Goal: Task Accomplishment & Management: Use online tool/utility

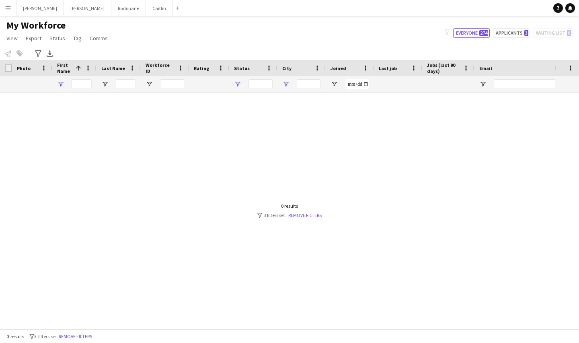
type input "*****"
type input "**********"
type input "***"
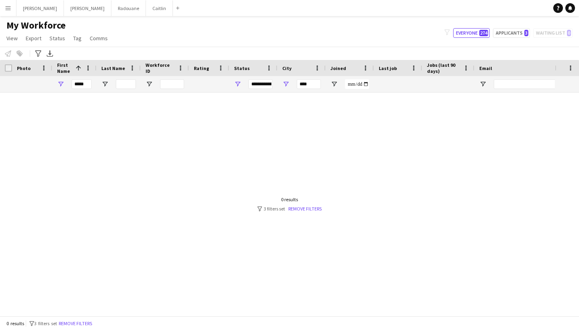
click at [12, 11] on button "Menu" at bounding box center [8, 8] width 16 height 16
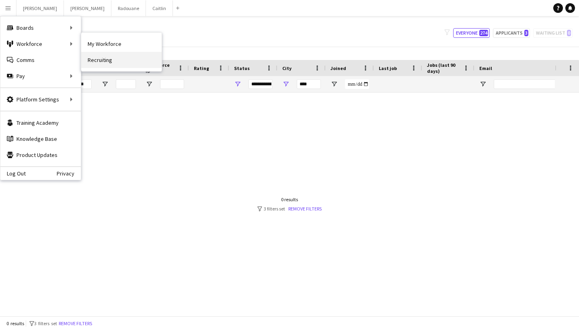
click at [108, 58] on link "Recruiting" at bounding box center [121, 60] width 80 height 16
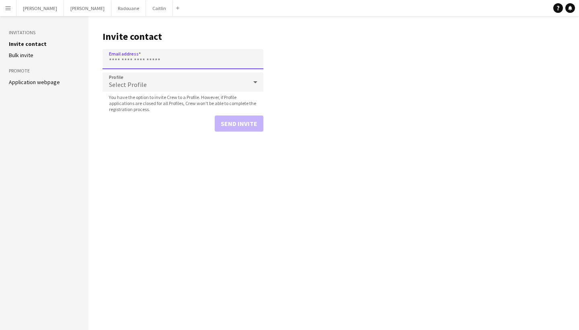
click at [128, 64] on input "Email address" at bounding box center [183, 59] width 161 height 20
paste input "**********"
type input "**********"
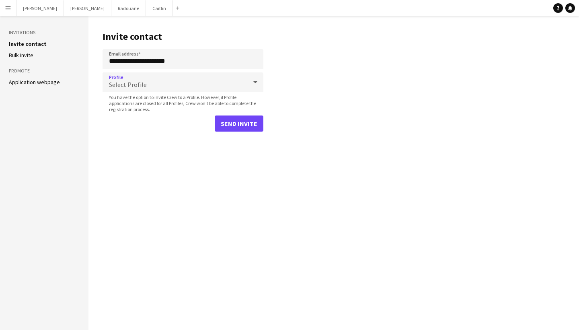
click at [151, 84] on div "Select Profile" at bounding box center [175, 81] width 145 height 19
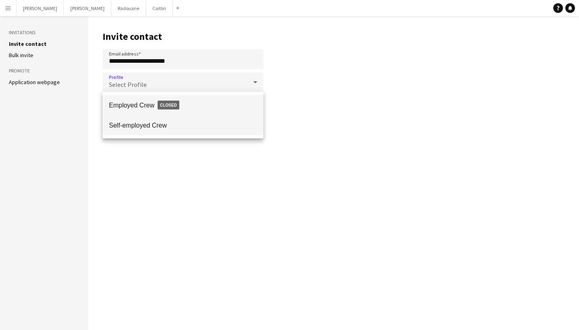
click at [156, 120] on mat-option "Self-employed Crew" at bounding box center [183, 125] width 161 height 20
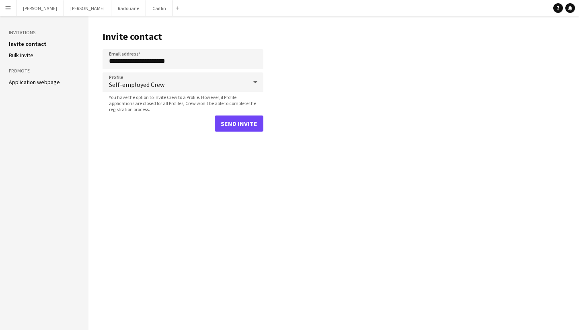
click at [233, 124] on button "Send invite" at bounding box center [239, 123] width 49 height 16
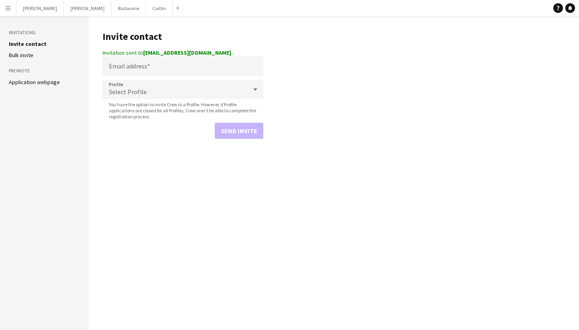
click at [6, 10] on app-icon "Menu" at bounding box center [8, 8] width 6 height 6
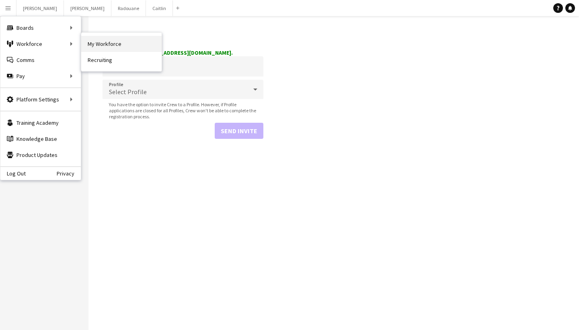
click at [88, 45] on link "My Workforce" at bounding box center [121, 44] width 80 height 16
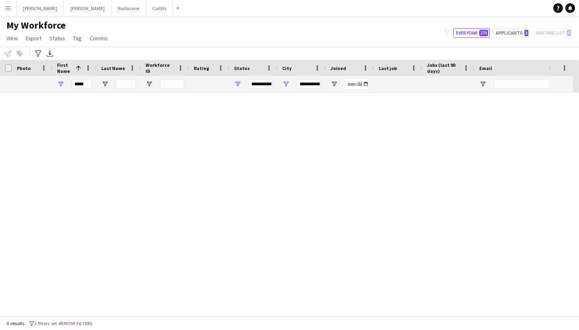
type input "***"
click at [146, 13] on button "[PERSON_NAME]" at bounding box center [159, 8] width 27 height 16
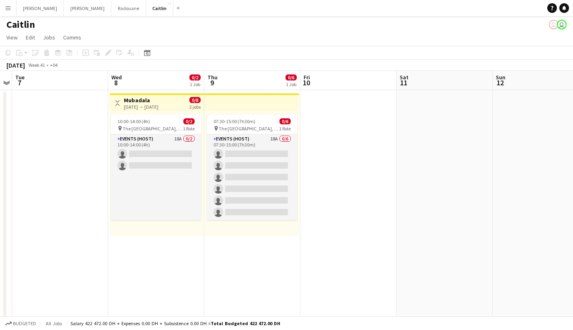
scroll to position [1, 0]
click at [168, 175] on app-card-role "Events (Host) 18A 0/2 10:00-14:00 (4h) single-neutral-actions single-neutral-ac…" at bounding box center [156, 177] width 90 height 86
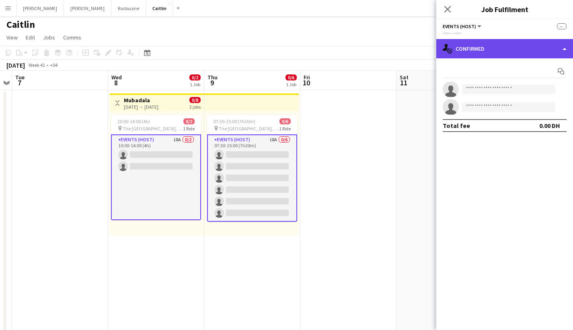
click at [505, 52] on div "single-neutral-actions-check-2 Confirmed" at bounding box center [504, 48] width 137 height 19
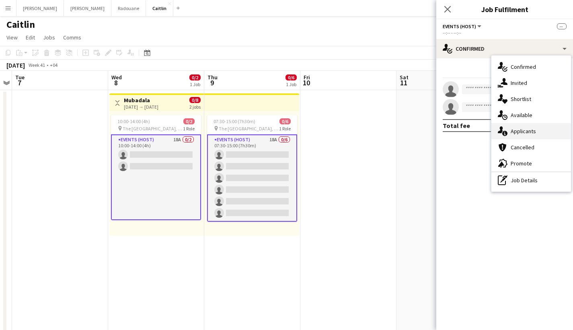
click at [519, 129] on span "Applicants" at bounding box center [523, 130] width 25 height 7
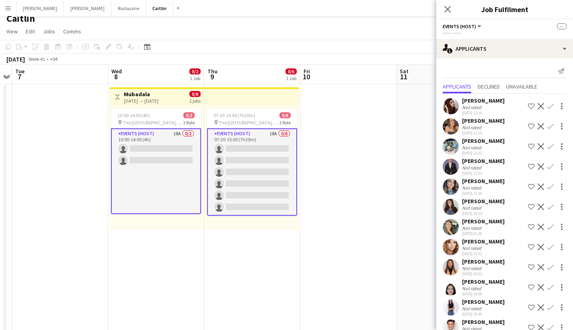
scroll to position [0, 0]
click at [462, 109] on div "Not rated" at bounding box center [472, 107] width 21 height 6
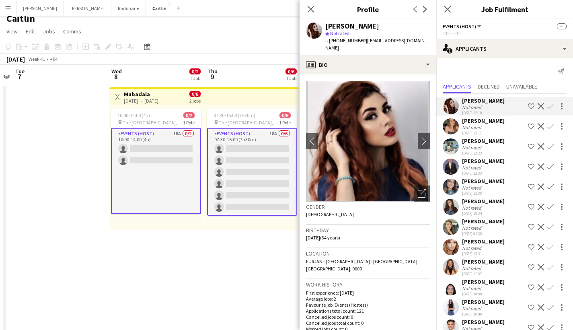
click at [11, 10] on button "Menu" at bounding box center [8, 8] width 16 height 16
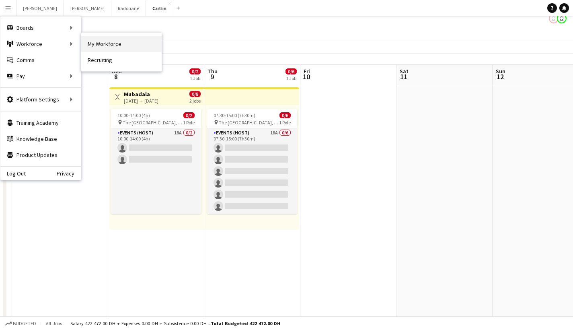
click at [109, 46] on link "My Workforce" at bounding box center [121, 44] width 80 height 16
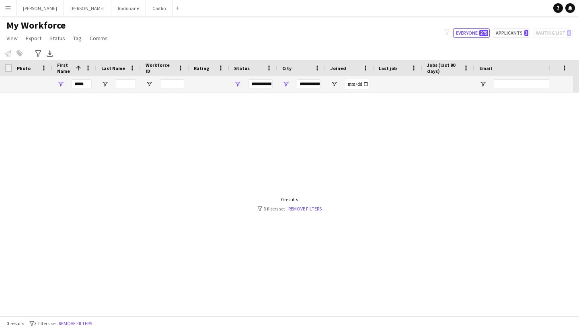
type input "***"
click at [10, 8] on app-icon "Menu" at bounding box center [8, 8] width 6 height 6
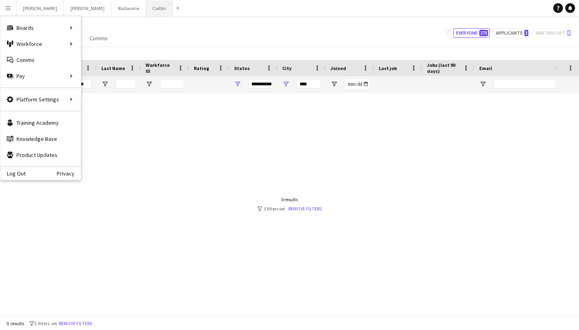
click at [146, 6] on button "[PERSON_NAME]" at bounding box center [159, 8] width 27 height 16
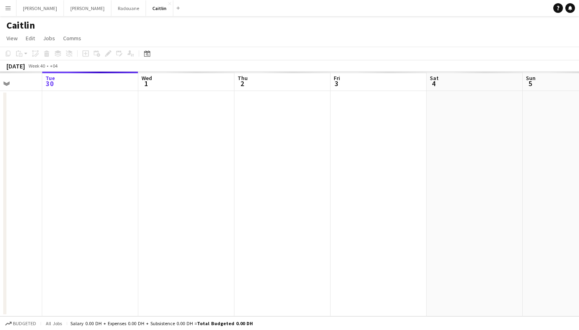
drag, startPoint x: 343, startPoint y: 136, endPoint x: 106, endPoint y: 157, distance: 237.4
click at [106, 157] on app-calendar-viewport "Sat 27 Sun 28 Mon 29 Tue 30 Wed 1 Thu 2 Fri 3 Sat 4 Sun 5 Mon 6 Tue 7" at bounding box center [289, 194] width 579 height 245
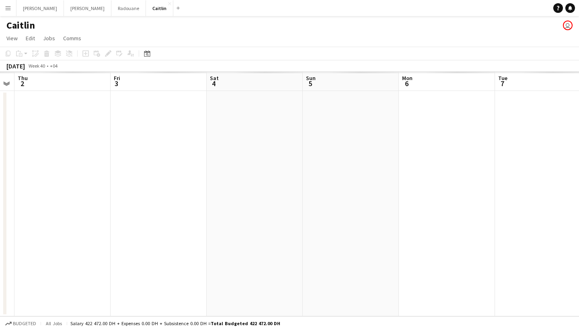
drag, startPoint x: 440, startPoint y: 91, endPoint x: 210, endPoint y: 104, distance: 230.8
click at [210, 104] on app-calendar-viewport "Mon 29 Tue 30 Wed 1 Thu 2 Fri 3 Sat 4 Sun 5 Mon 6 Tue 7 Wed 8 Thu 9" at bounding box center [289, 194] width 579 height 245
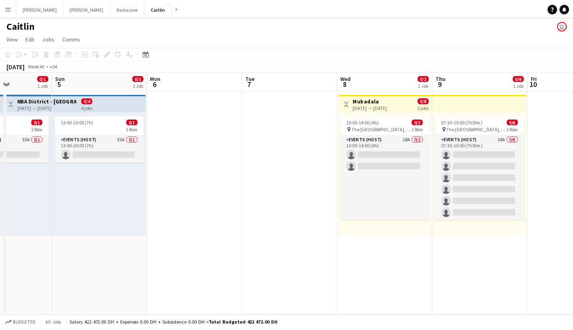
scroll to position [0, 290]
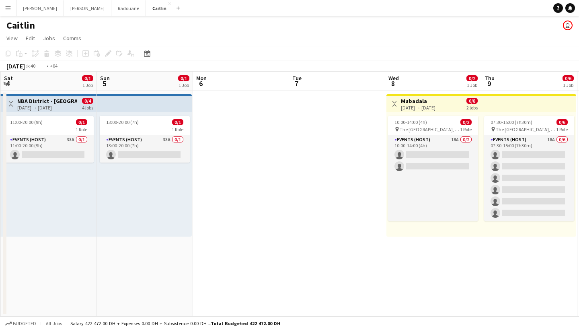
drag, startPoint x: 401, startPoint y: 95, endPoint x: 195, endPoint y: 109, distance: 206.0
click at [193, 111] on app-calendar-viewport "Wed 1 Thu 2 0/1 1 Job Fri 3 0/1 1 Job Sat 4 0/1 1 Job Sun 5 0/1 1 Job Mon 6 Tue…" at bounding box center [289, 194] width 579 height 245
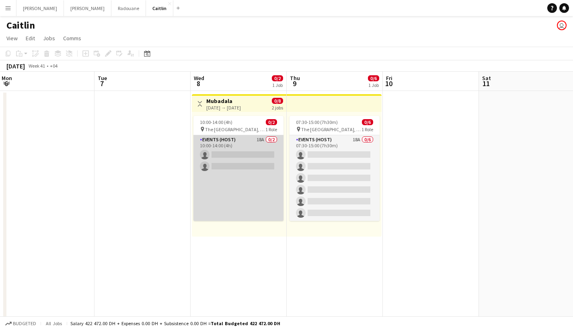
click at [234, 166] on app-card-role "Events (Host) 18A 0/2 10:00-14:00 (4h) single-neutral-actions single-neutral-ac…" at bounding box center [238, 178] width 90 height 86
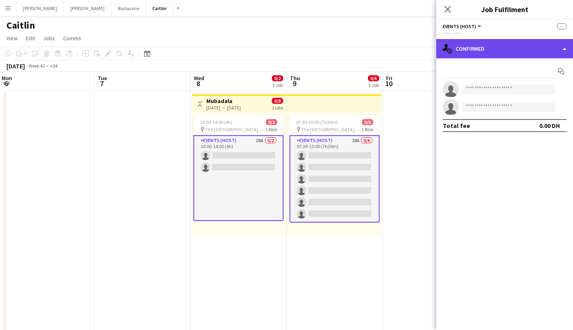
click at [529, 57] on div "single-neutral-actions-check-2 Confirmed" at bounding box center [504, 48] width 137 height 19
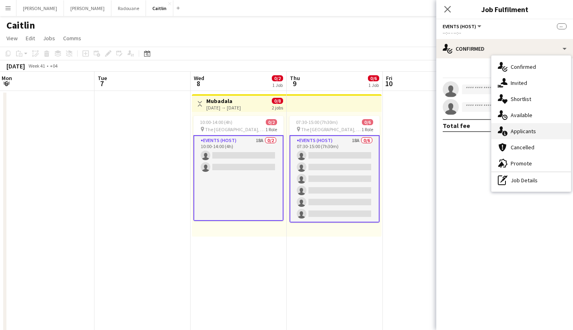
click at [520, 134] on span "Applicants" at bounding box center [523, 130] width 25 height 7
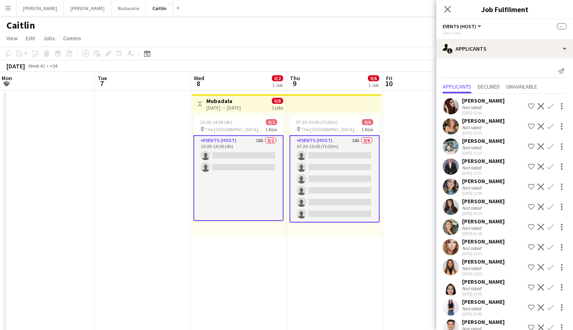
scroll to position [0, 0]
click at [525, 3] on div "Close pop-in Job Fulfilment" at bounding box center [504, 9] width 137 height 19
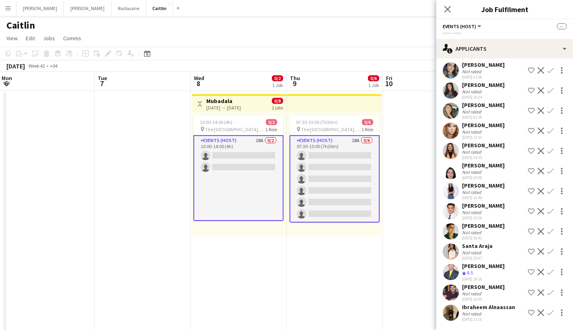
scroll to position [123, 0]
click at [474, 267] on div "[PERSON_NAME]" at bounding box center [483, 265] width 43 height 7
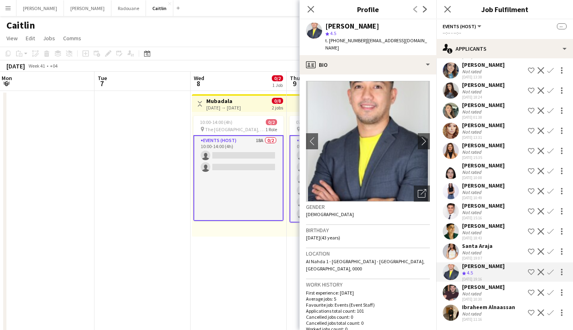
click at [309, 20] on div "[PERSON_NAME] star 4.5 t. [PHONE_NUMBER] | [EMAIL_ADDRESS][DOMAIN_NAME]" at bounding box center [368, 37] width 137 height 36
click at [312, 10] on icon at bounding box center [311, 9] width 8 height 8
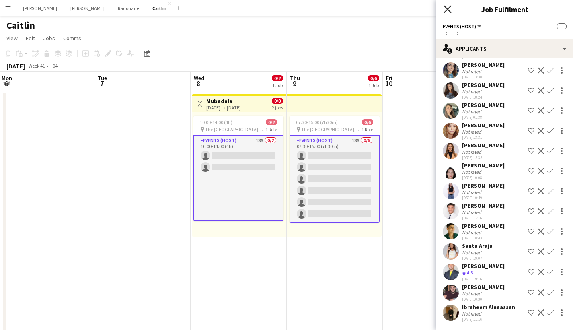
click at [447, 8] on icon at bounding box center [448, 9] width 8 height 8
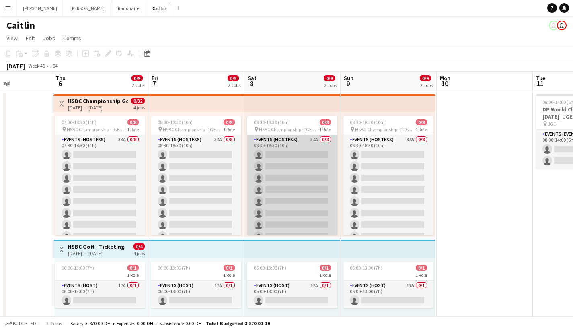
scroll to position [0, 165]
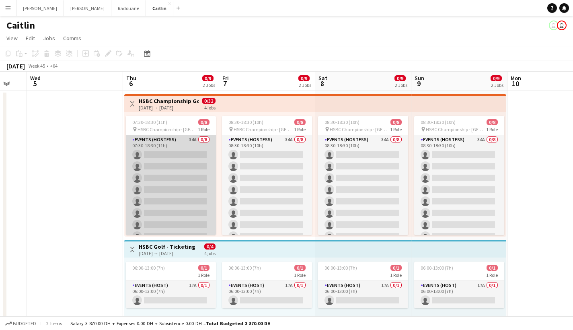
click at [196, 188] on app-card-role "Events (Hostess) 34A 0/8 07:30-18:30 (11h) single-neutral-actions single-neutra…" at bounding box center [171, 189] width 90 height 109
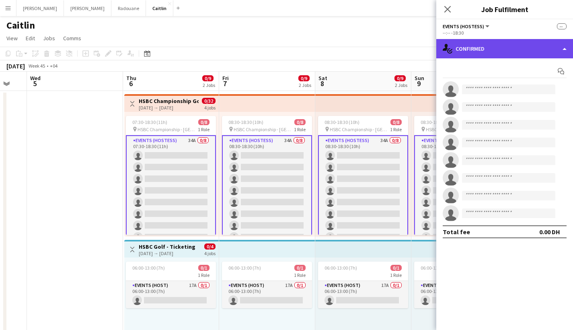
click at [491, 49] on div "single-neutral-actions-check-2 Confirmed" at bounding box center [504, 48] width 137 height 19
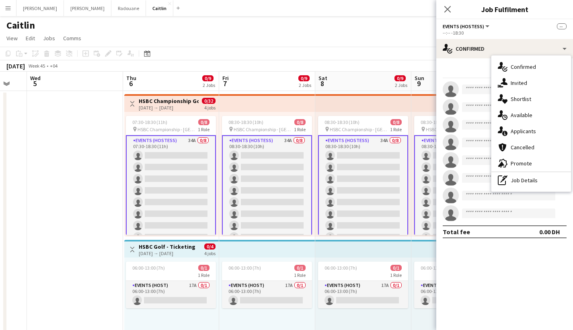
click at [321, 165] on app-card-role "Events (Hostess) 34A 0/8 08:30-18:30 (10h) single-neutral-actions single-neutra…" at bounding box center [363, 190] width 90 height 111
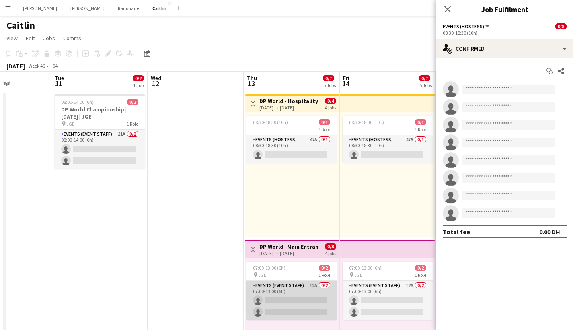
scroll to position [71, 0]
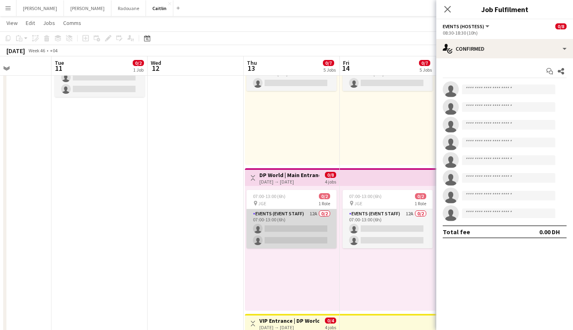
click at [299, 233] on app-card-role "Events (Event Staff) 12A 0/2 07:00-13:00 (6h) single-neutral-actions single-neu…" at bounding box center [292, 228] width 90 height 39
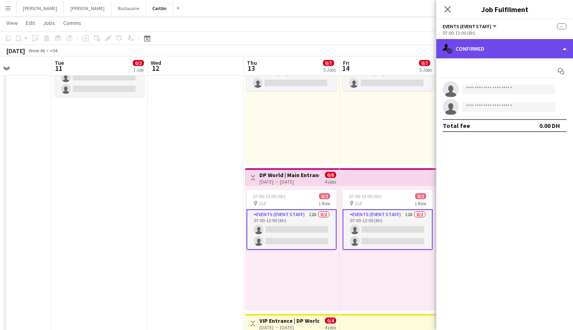
click at [495, 50] on div "single-neutral-actions-check-2 Confirmed" at bounding box center [504, 48] width 137 height 19
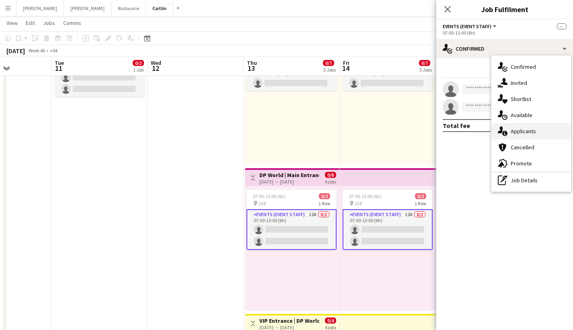
click at [514, 137] on div "single-neutral-actions-information Applicants" at bounding box center [531, 131] width 80 height 16
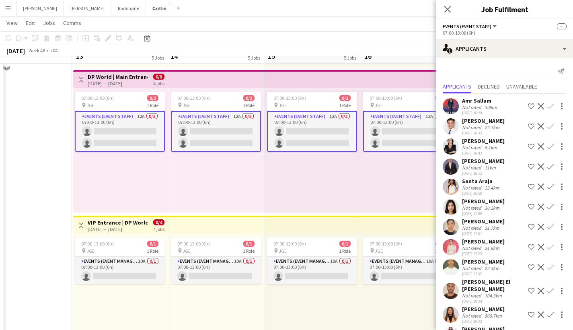
scroll to position [171, 0]
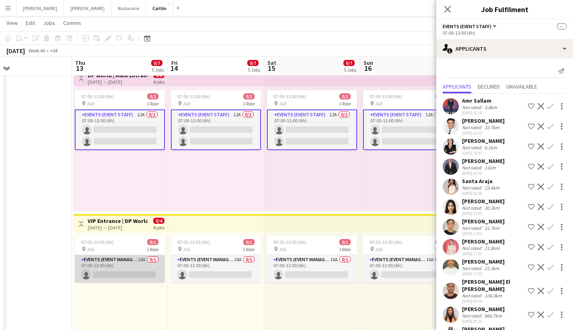
click at [143, 267] on app-card-role "Events (Event Manager) 10A 0/1 07:00-13:00 (6h) single-neutral-actions" at bounding box center [120, 268] width 90 height 27
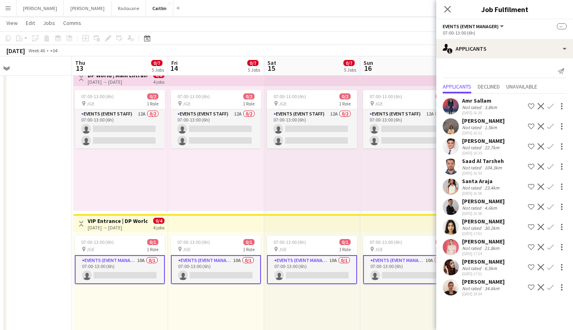
click at [493, 207] on div "4.6km" at bounding box center [491, 208] width 16 height 6
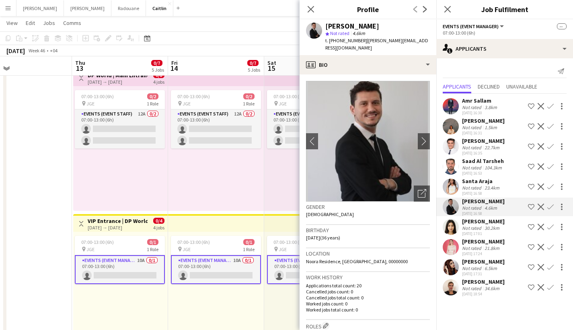
click at [316, 7] on div "Close pop-in" at bounding box center [311, 9] width 23 height 18
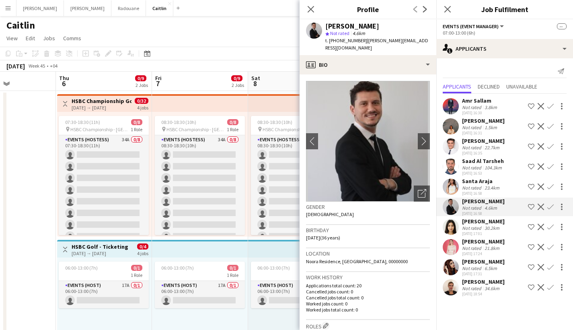
scroll to position [0, 229]
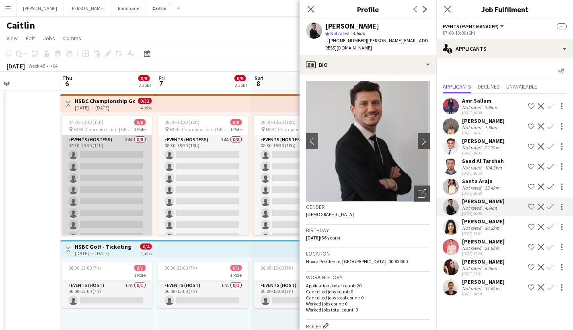
click at [104, 175] on app-card-role "Events (Hostess) 34A 0/8 07:30-18:30 (11h) single-neutral-actions single-neutra…" at bounding box center [107, 189] width 90 height 109
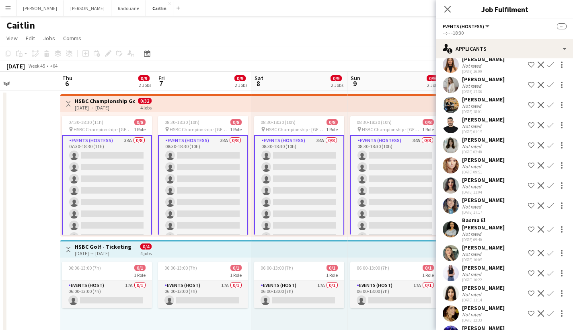
scroll to position [458, 0]
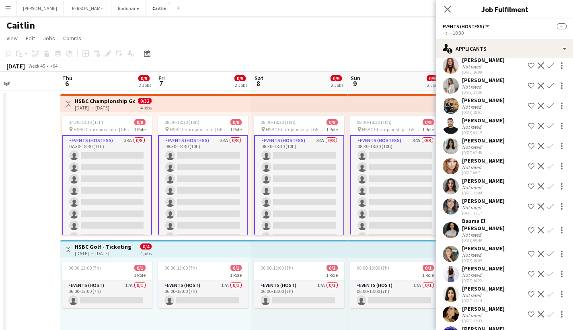
click at [475, 285] on div "[PERSON_NAME]" at bounding box center [483, 288] width 43 height 7
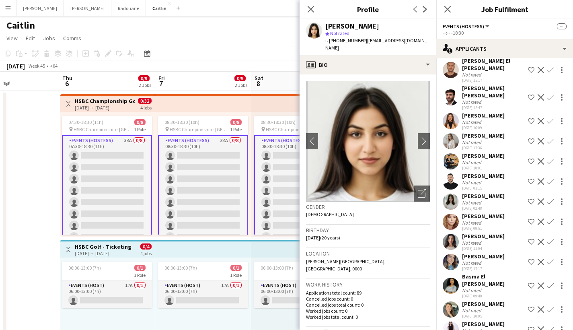
scroll to position [403, 0]
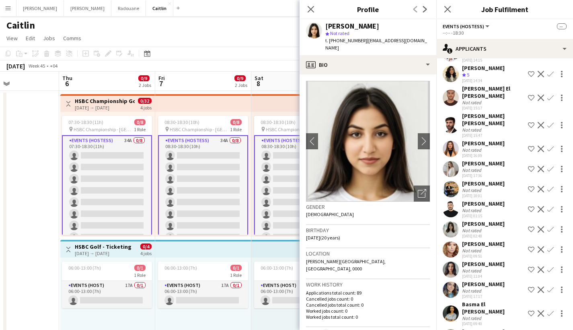
click at [485, 220] on div "[PERSON_NAME]" at bounding box center [483, 223] width 43 height 7
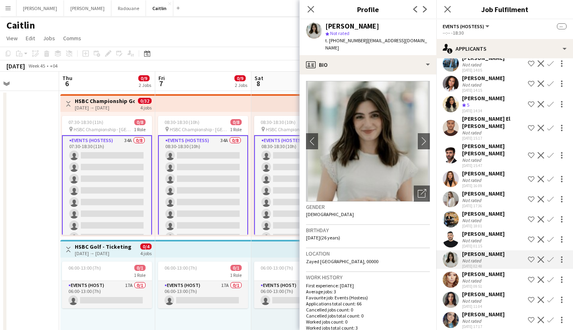
scroll to position [337, 0]
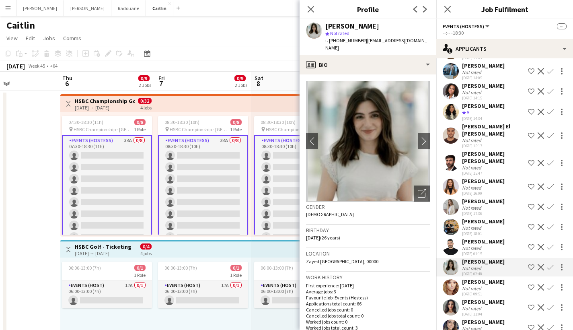
click at [488, 197] on div "[PERSON_NAME]" at bounding box center [483, 200] width 43 height 7
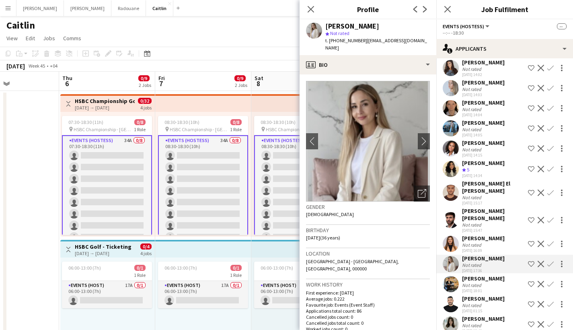
click at [489, 170] on div "Crew rating 5" at bounding box center [483, 169] width 43 height 7
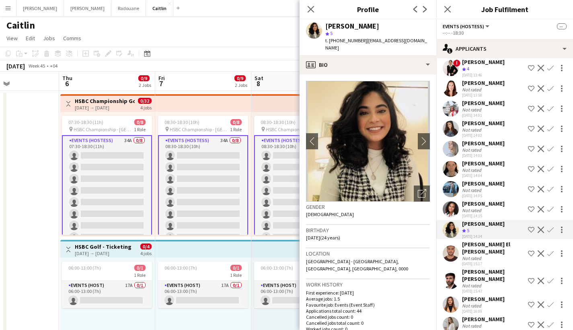
scroll to position [225, 0]
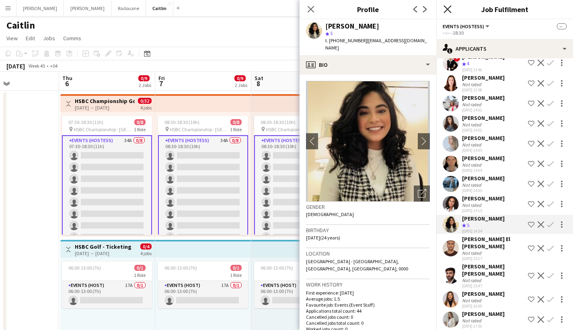
click at [450, 8] on icon "Close pop-in" at bounding box center [448, 9] width 8 height 8
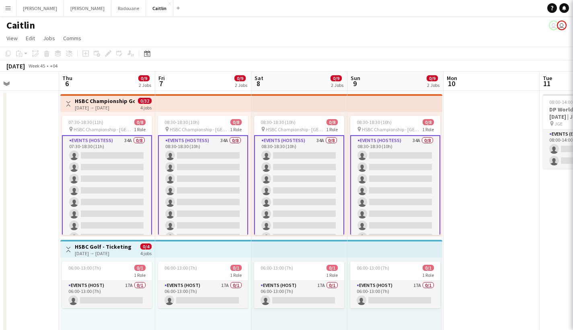
scroll to position [0, 0]
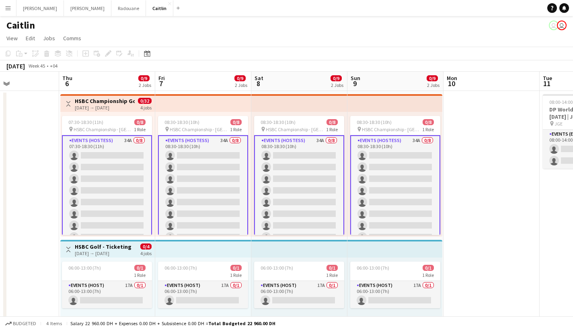
click at [298, 180] on app-card-role "Events (Hostess) 34A 0/8 08:30-18:30 (10h) single-neutral-actions single-neutra…" at bounding box center [299, 190] width 90 height 111
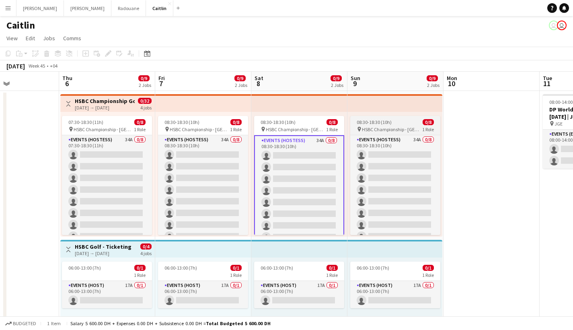
click at [394, 121] on div "08:30-18:30 (10h) 0/8" at bounding box center [395, 122] width 90 height 6
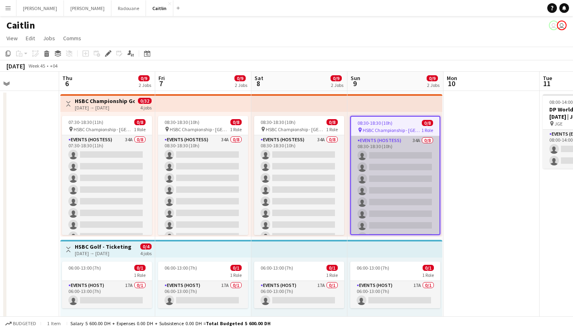
click at [372, 142] on app-card-role "Events (Hostess) 34A 0/8 08:30-18:30 (10h) single-neutral-actions single-neutra…" at bounding box center [395, 190] width 88 height 109
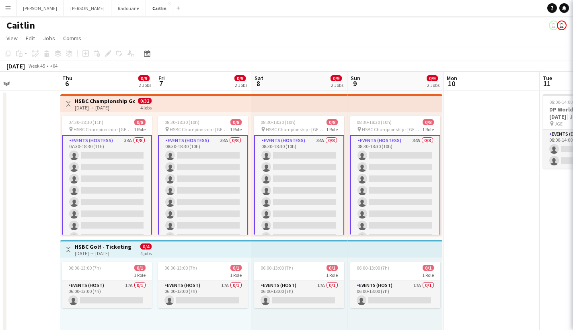
click at [372, 142] on app-card-role "Events (Hostess) 34A 0/8 08:30-18:30 (10h) single-neutral-actions single-neutra…" at bounding box center [395, 190] width 90 height 111
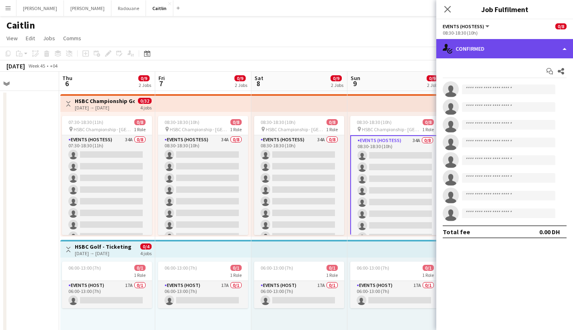
click at [485, 49] on div "single-neutral-actions-check-2 Confirmed" at bounding box center [504, 48] width 137 height 19
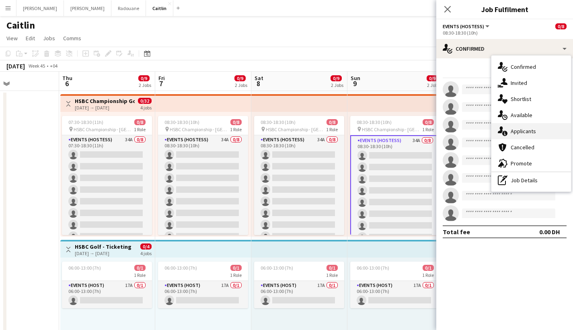
click at [534, 136] on div "single-neutral-actions-information Applicants" at bounding box center [531, 131] width 80 height 16
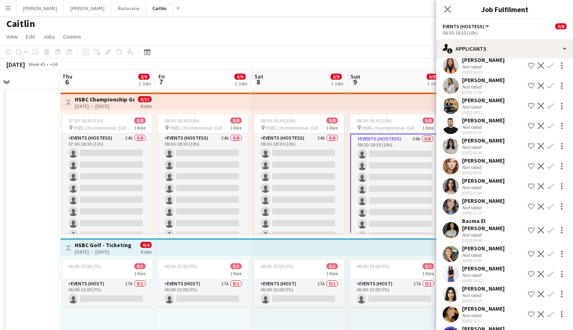
scroll to position [10, 0]
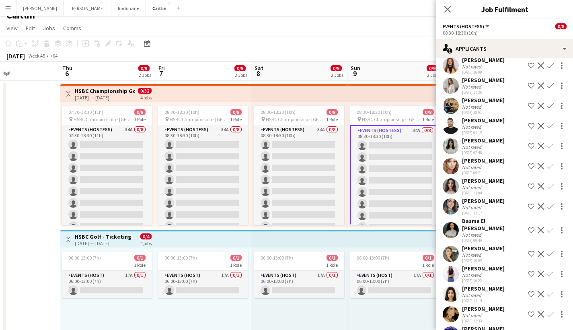
click at [510, 137] on div "[PERSON_NAME] Not rated [DATE] 02:48 Shortlist crew Decline Confirm" at bounding box center [504, 146] width 137 height 18
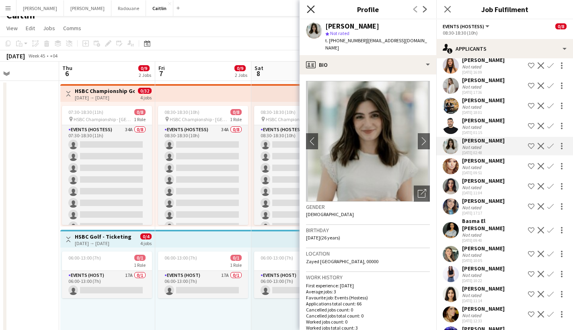
click at [314, 11] on icon "Close pop-in" at bounding box center [311, 9] width 8 height 8
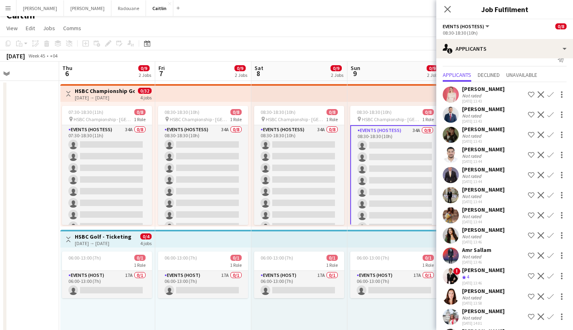
scroll to position [173, 0]
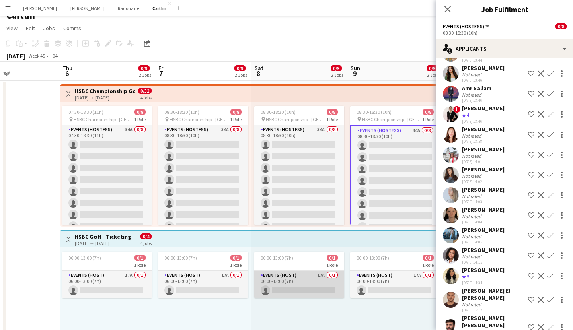
click at [312, 274] on app-card-role "Events (Host) 17A 0/1 06:00-13:00 (7h) single-neutral-actions" at bounding box center [299, 284] width 90 height 27
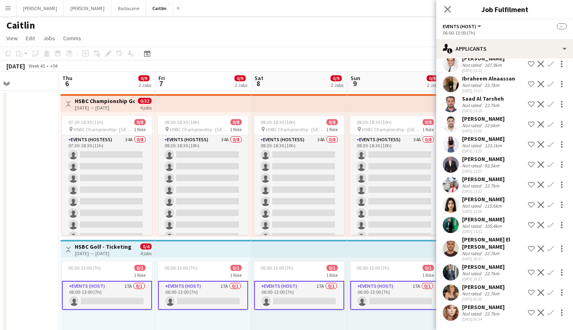
scroll to position [131, 0]
drag, startPoint x: 5, startPoint y: 11, endPoint x: 16, endPoint y: 45, distance: 35.5
click at [5, 11] on button "Menu" at bounding box center [8, 8] width 16 height 16
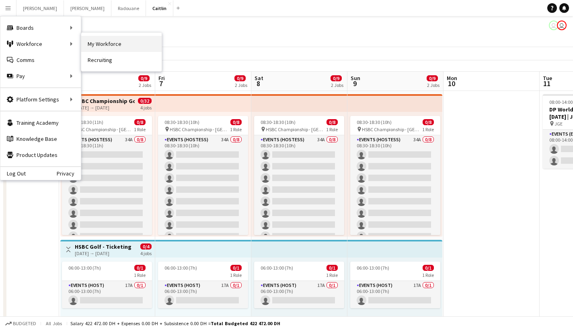
click at [111, 42] on link "My Workforce" at bounding box center [121, 44] width 80 height 16
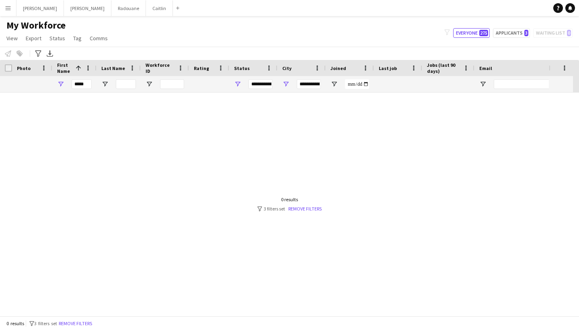
type input "***"
click at [78, 85] on input "*****" at bounding box center [82, 84] width 20 height 10
type input "****"
drag, startPoint x: 100, startPoint y: 91, endPoint x: 300, endPoint y: 211, distance: 233.0
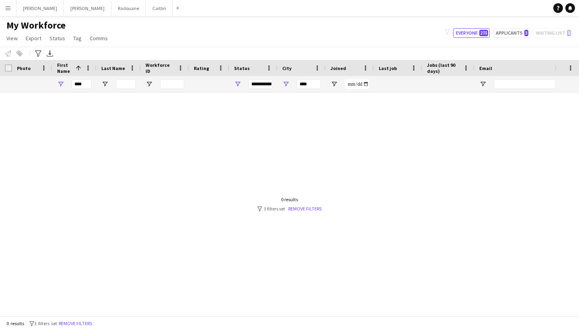
click at [300, 211] on link "Remove filters" at bounding box center [304, 208] width 33 height 6
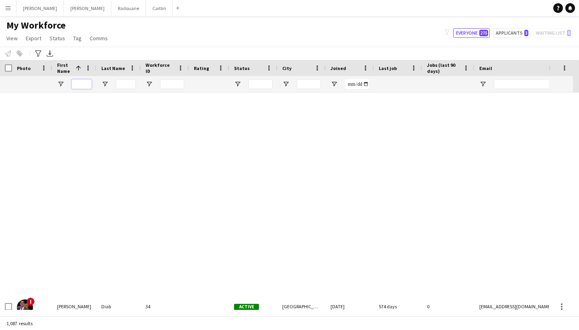
click at [88, 87] on input "First Name Filter Input" at bounding box center [82, 84] width 20 height 10
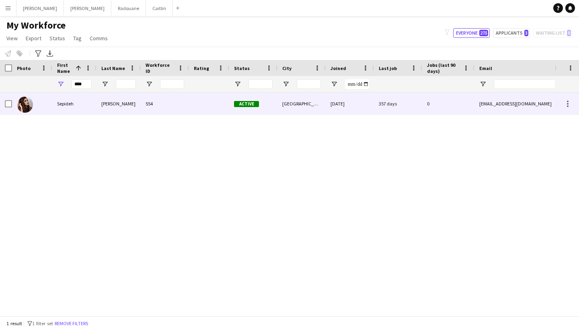
drag, startPoint x: 87, startPoint y: 113, endPoint x: 39, endPoint y: 110, distance: 48.8
click at [39, 110] on div at bounding box center [32, 103] width 40 height 22
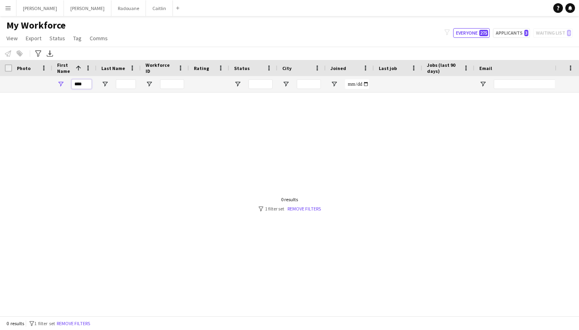
click at [88, 83] on input "****" at bounding box center [82, 84] width 20 height 10
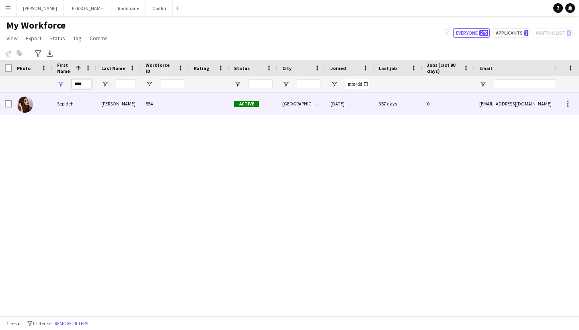
type input "****"
click at [87, 106] on div "Sepideh" at bounding box center [74, 103] width 44 height 22
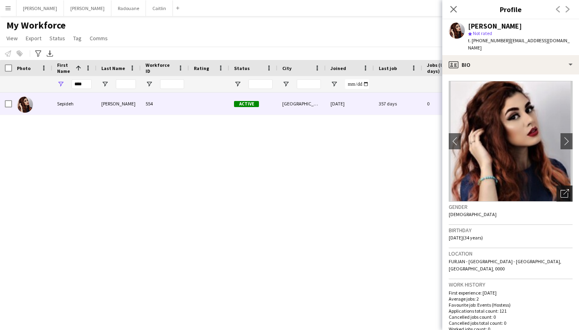
click at [561, 189] on icon "Open photos pop-in" at bounding box center [565, 193] width 8 height 8
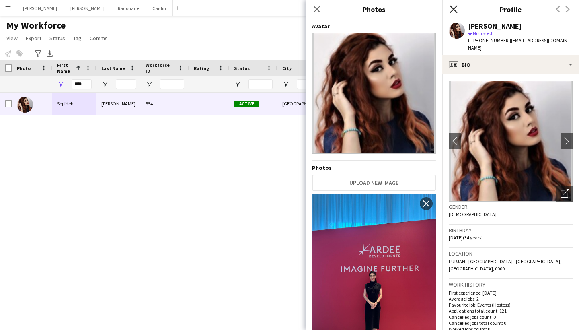
click at [457, 10] on icon "Close pop-in" at bounding box center [454, 9] width 8 height 8
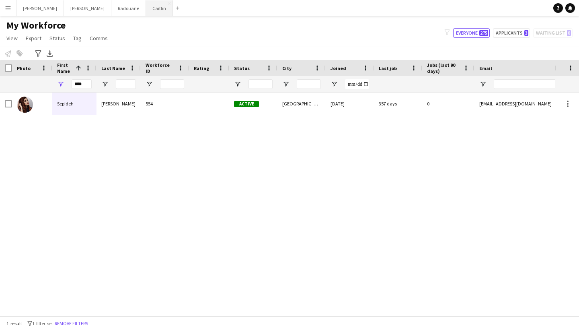
click at [146, 10] on button "[PERSON_NAME]" at bounding box center [159, 8] width 27 height 16
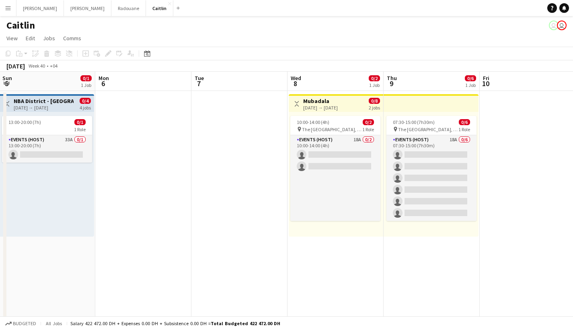
scroll to position [0, 250]
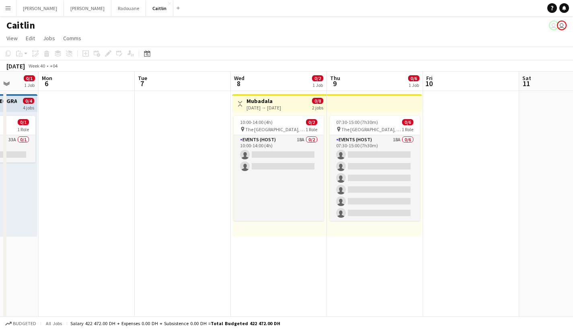
drag, startPoint x: 298, startPoint y: 140, endPoint x: 336, endPoint y: 114, distance: 46.0
click at [298, 140] on app-card-role "Events (Host) 18A 0/2 10:00-14:00 (4h) single-neutral-actions single-neutral-ac…" at bounding box center [279, 178] width 90 height 86
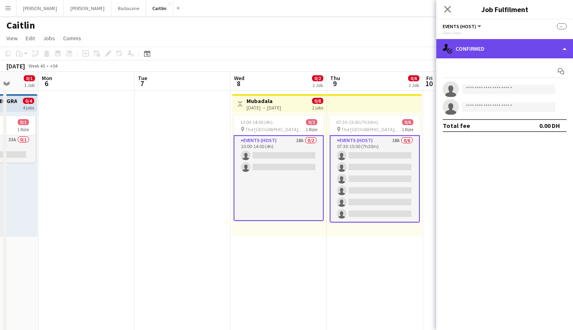
click at [553, 40] on div "single-neutral-actions-check-2 Confirmed" at bounding box center [504, 48] width 137 height 19
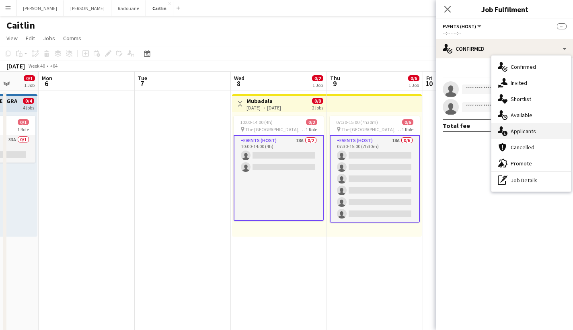
click at [528, 132] on span "Applicants" at bounding box center [523, 130] width 25 height 7
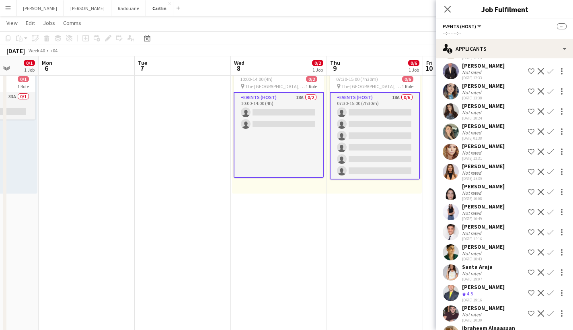
scroll to position [95, 0]
click at [489, 176] on div "Not rated" at bounding box center [483, 173] width 43 height 6
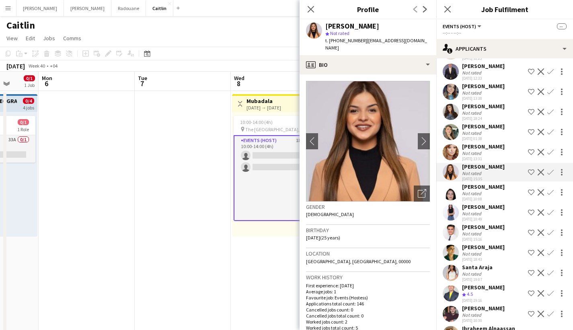
scroll to position [0, 0]
click at [414, 185] on div "Open photos pop-in" at bounding box center [422, 193] width 16 height 16
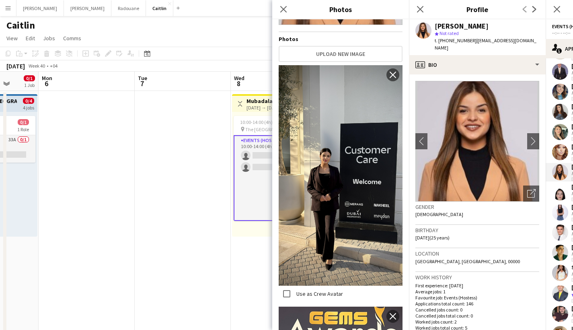
scroll to position [230, 0]
